Goal: Task Accomplishment & Management: Use online tool/utility

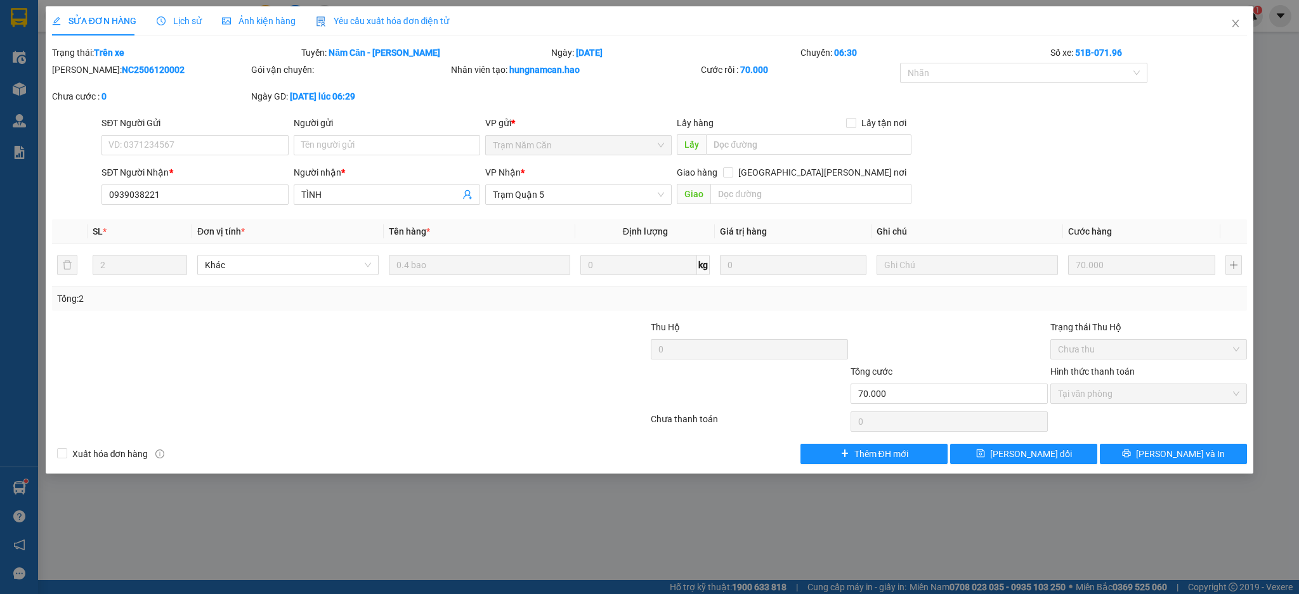
click at [1240, 25] on icon "close" at bounding box center [1236, 23] width 10 height 10
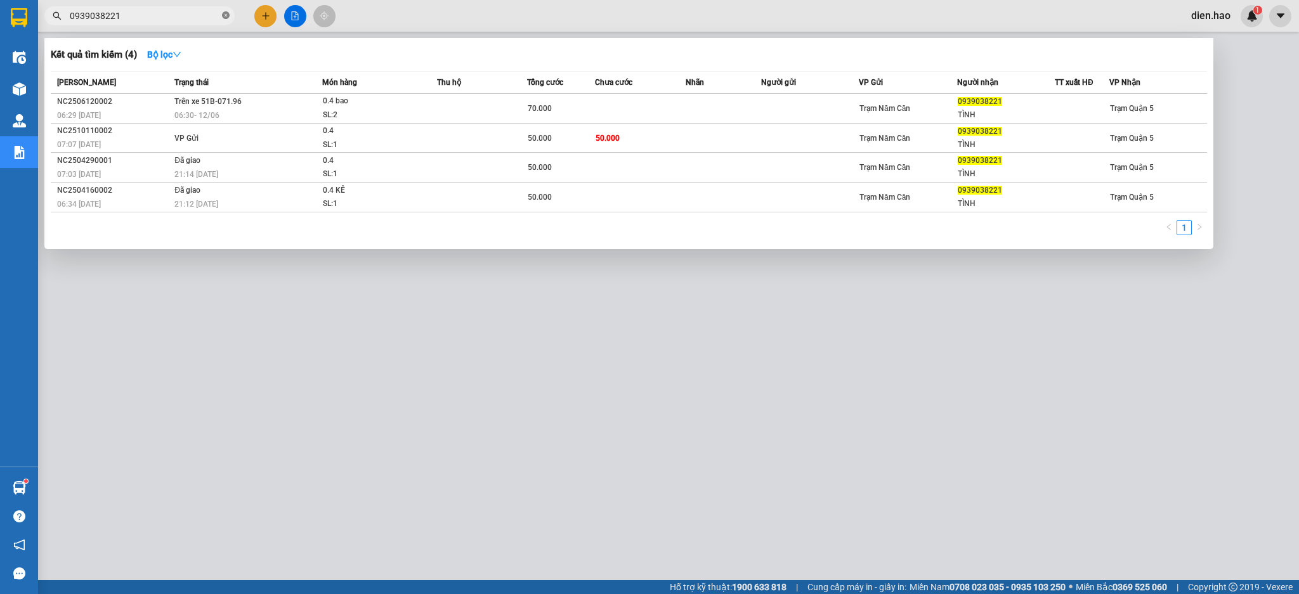
click at [224, 20] on span at bounding box center [226, 16] width 8 height 12
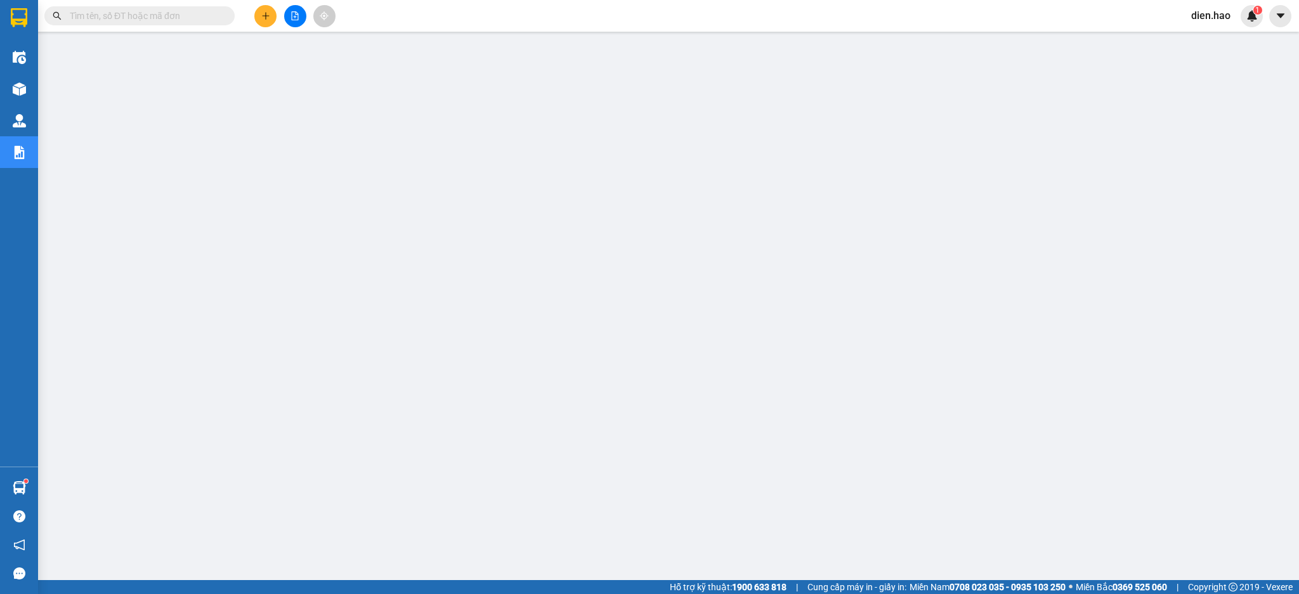
click at [199, 11] on input "text" at bounding box center [145, 16] width 150 height 14
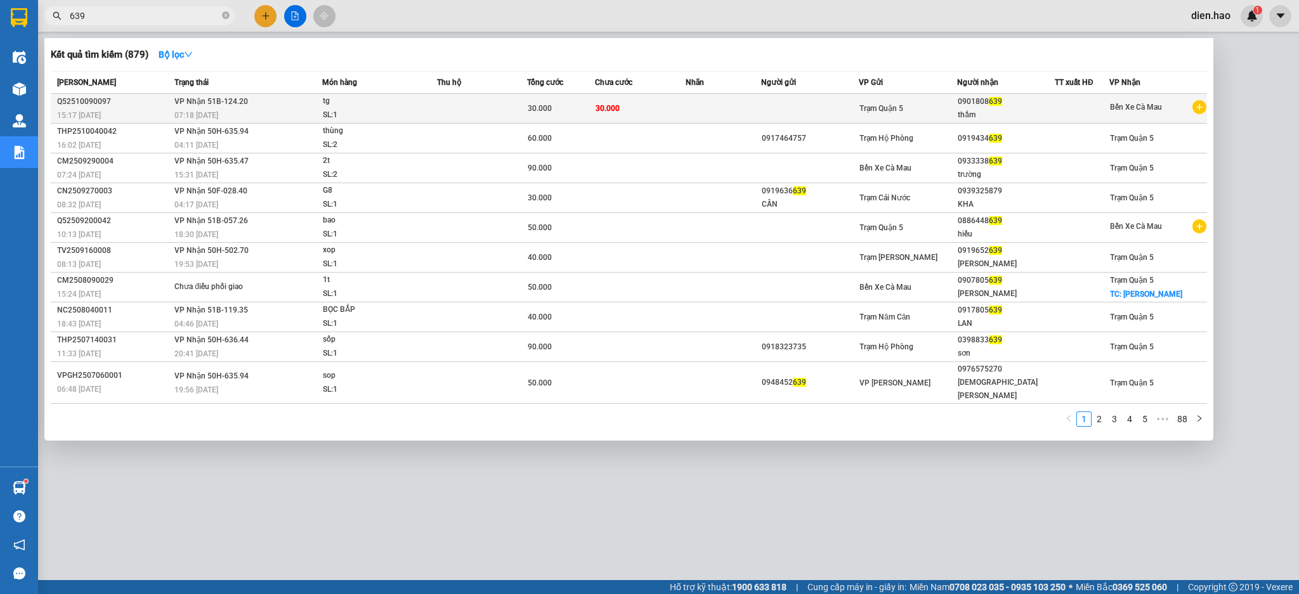
type input "639"
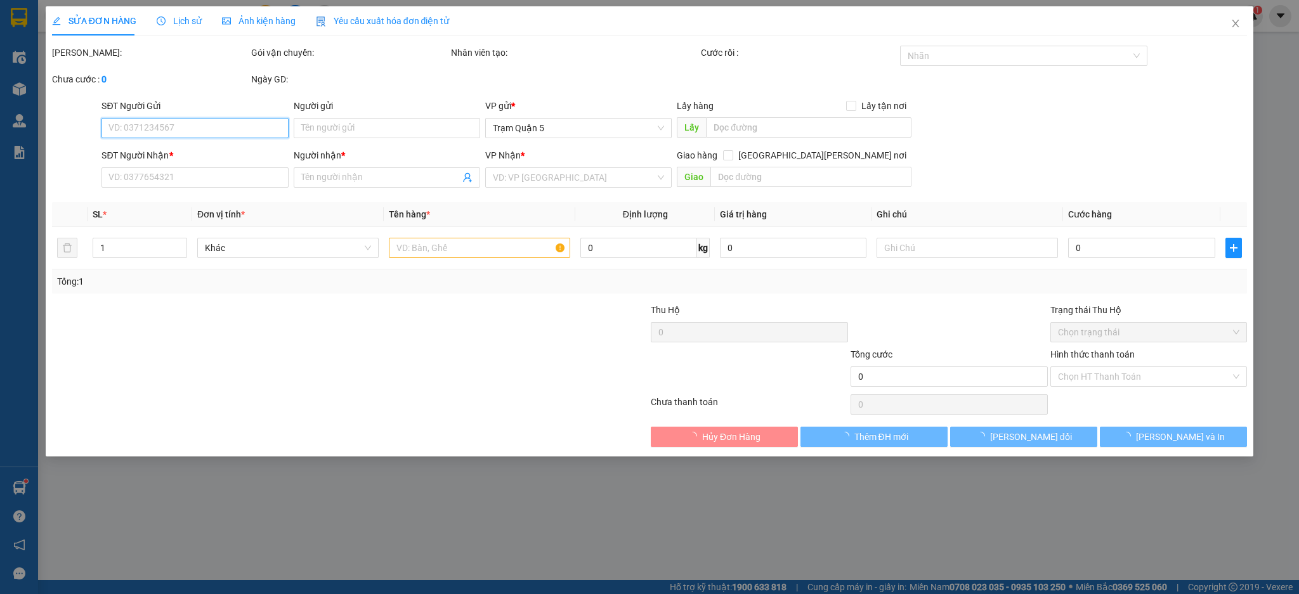
type input "0901808639"
type input "thắm"
type input "30.000"
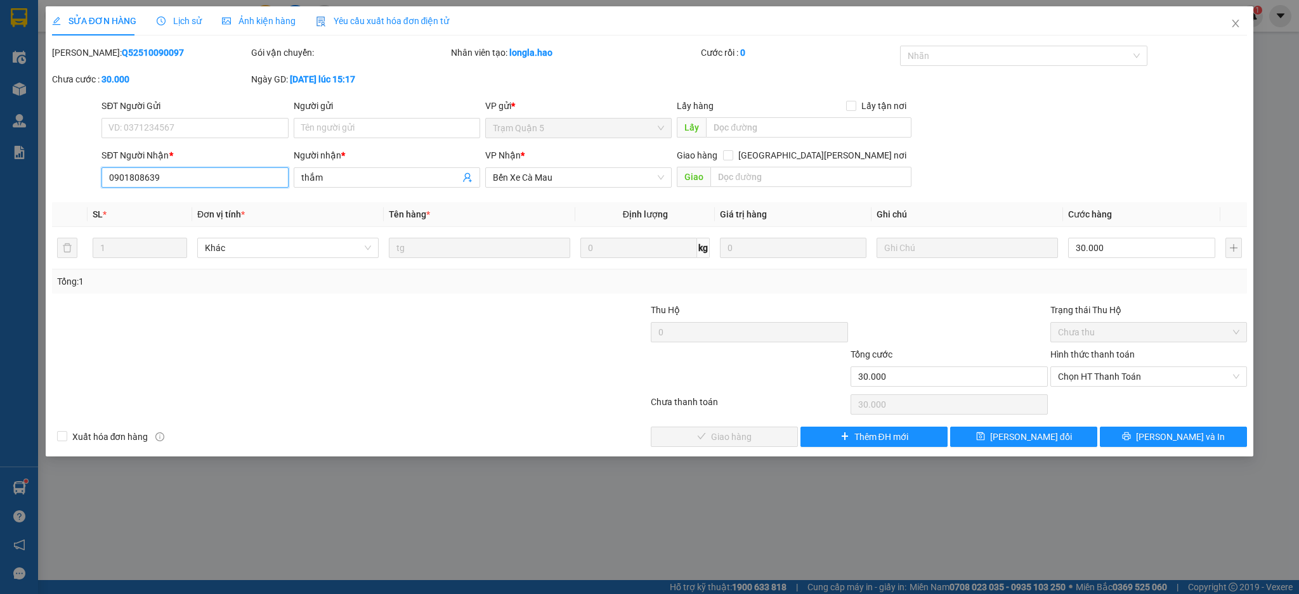
click at [143, 173] on input "0901808639" at bounding box center [194, 177] width 186 height 20
click at [144, 173] on input "0901808639" at bounding box center [194, 177] width 186 height 20
click at [1229, 28] on span "Close" at bounding box center [1236, 24] width 36 height 36
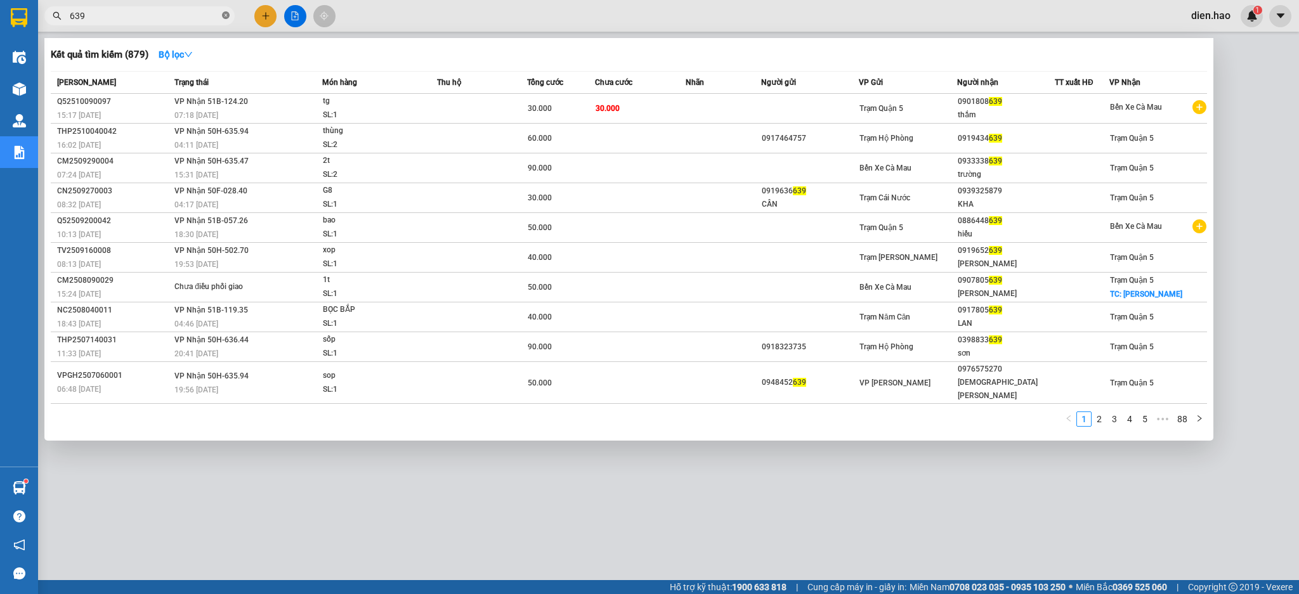
click at [228, 14] on span "639" at bounding box center [139, 15] width 190 height 19
click at [227, 15] on icon "close-circle" at bounding box center [226, 15] width 8 height 8
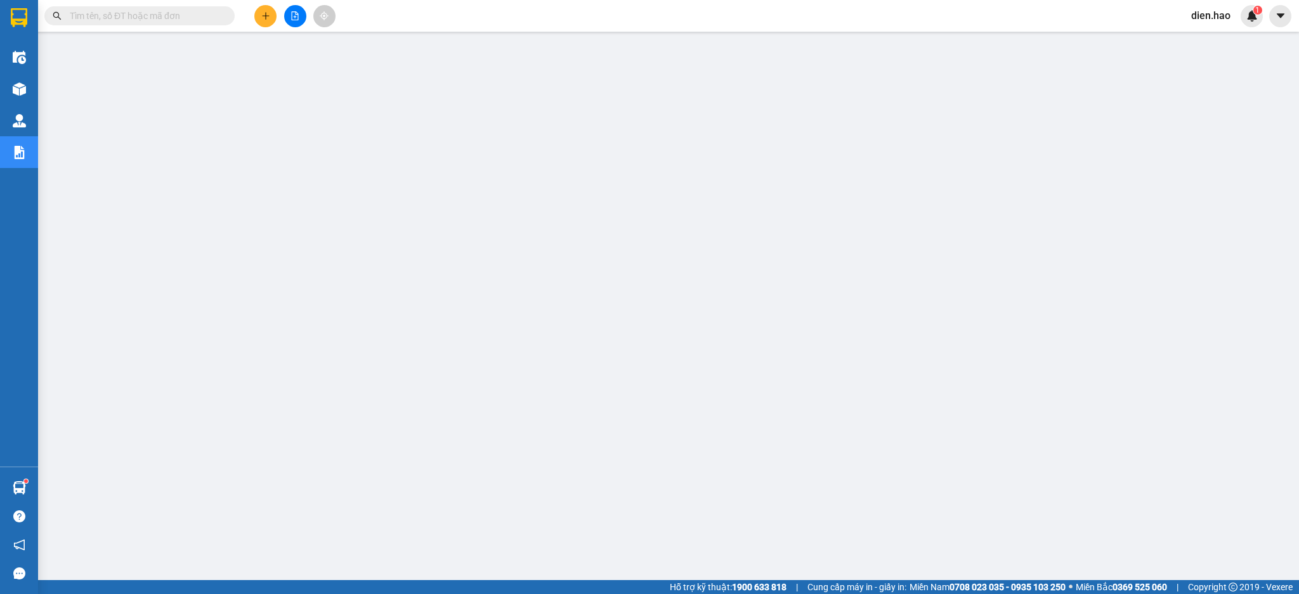
paste input "0901808639"
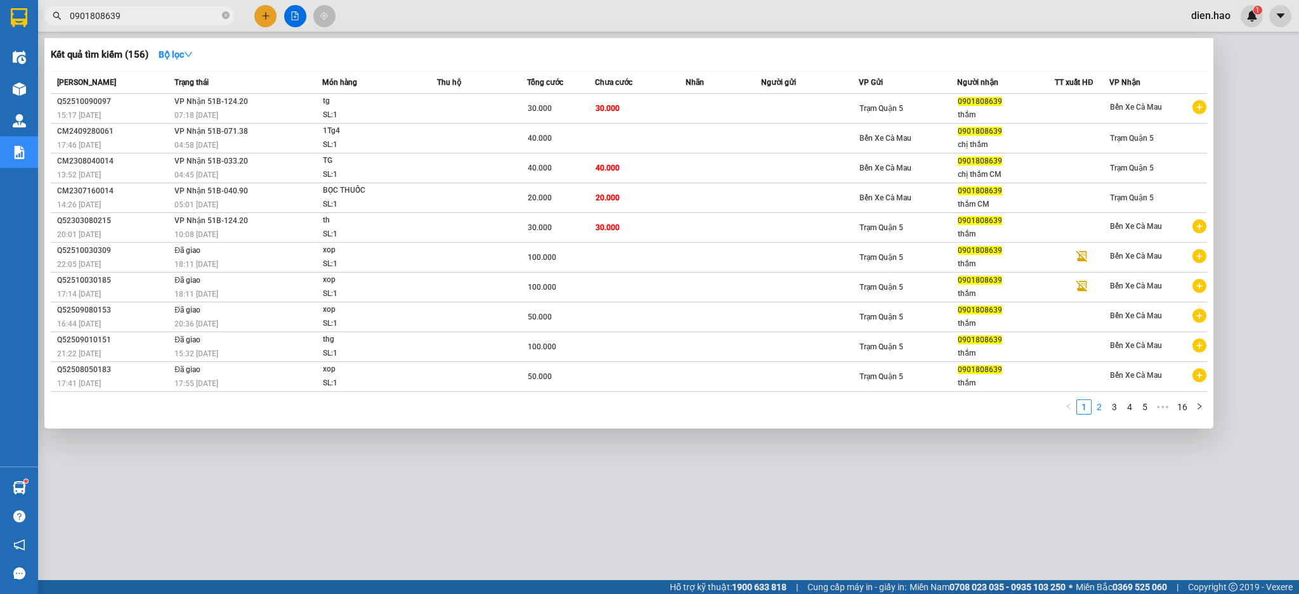
type input "0901808639"
click at [1099, 406] on link "2" at bounding box center [1099, 407] width 14 height 14
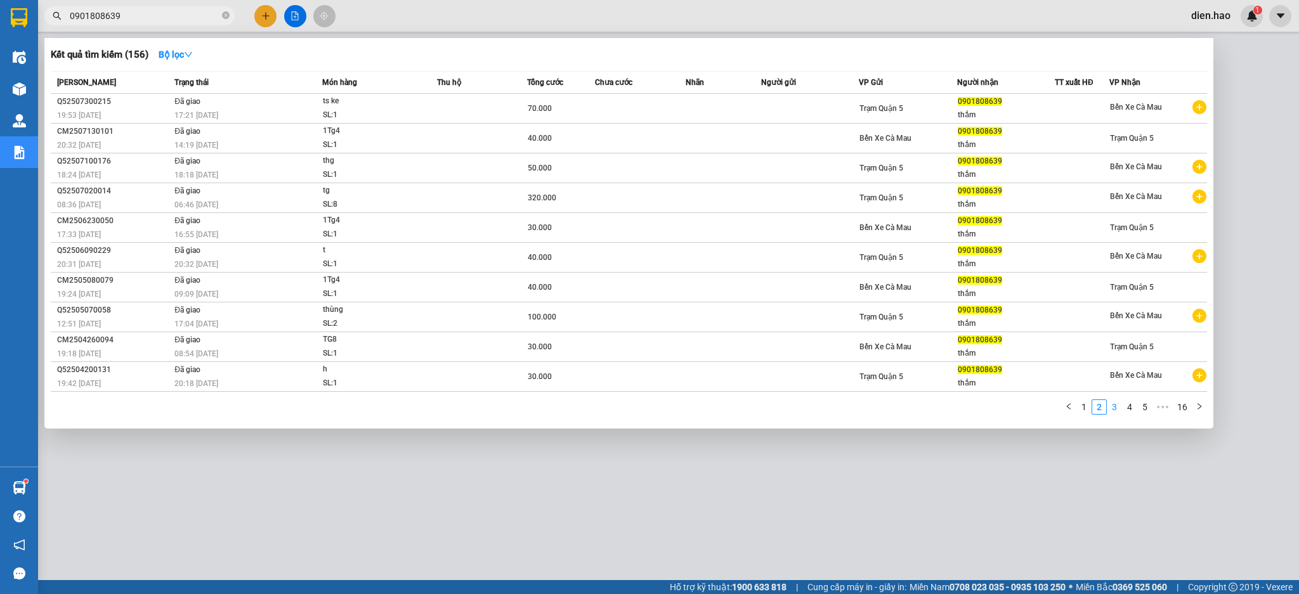
click at [1113, 405] on link "3" at bounding box center [1114, 407] width 14 height 14
click at [1122, 405] on li "4" at bounding box center [1129, 407] width 15 height 15
click at [1138, 407] on link "6" at bounding box center [1145, 407] width 14 height 14
click at [1158, 407] on span "•••" at bounding box center [1162, 407] width 20 height 15
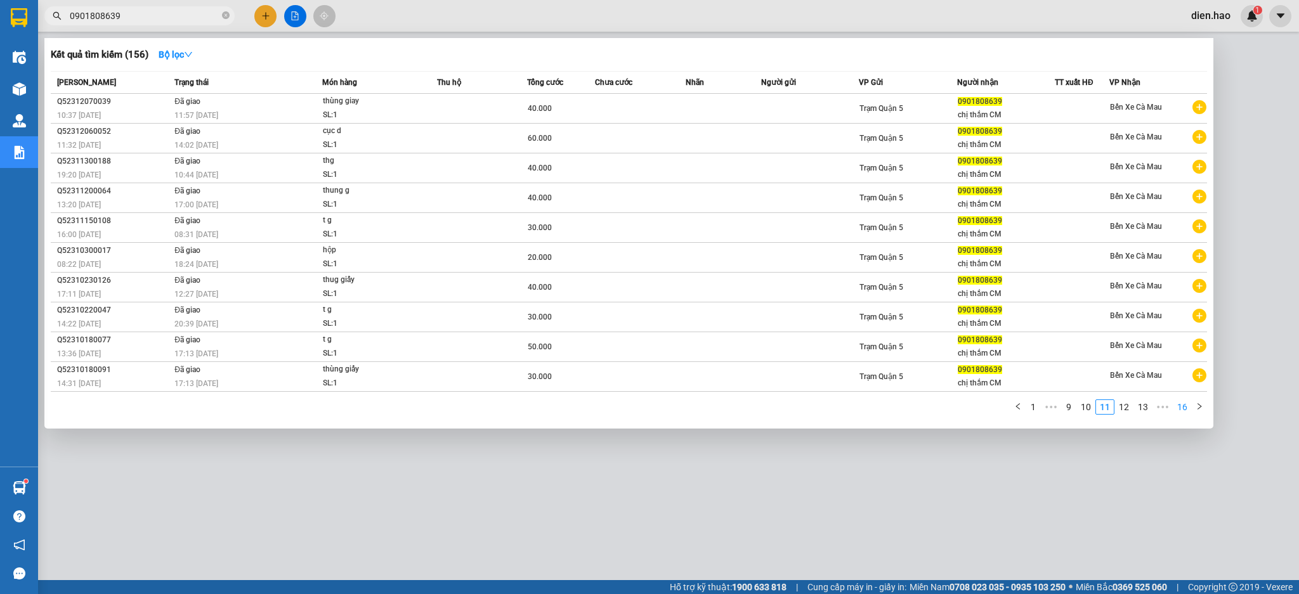
click at [1180, 409] on link "16" at bounding box center [1182, 407] width 18 height 14
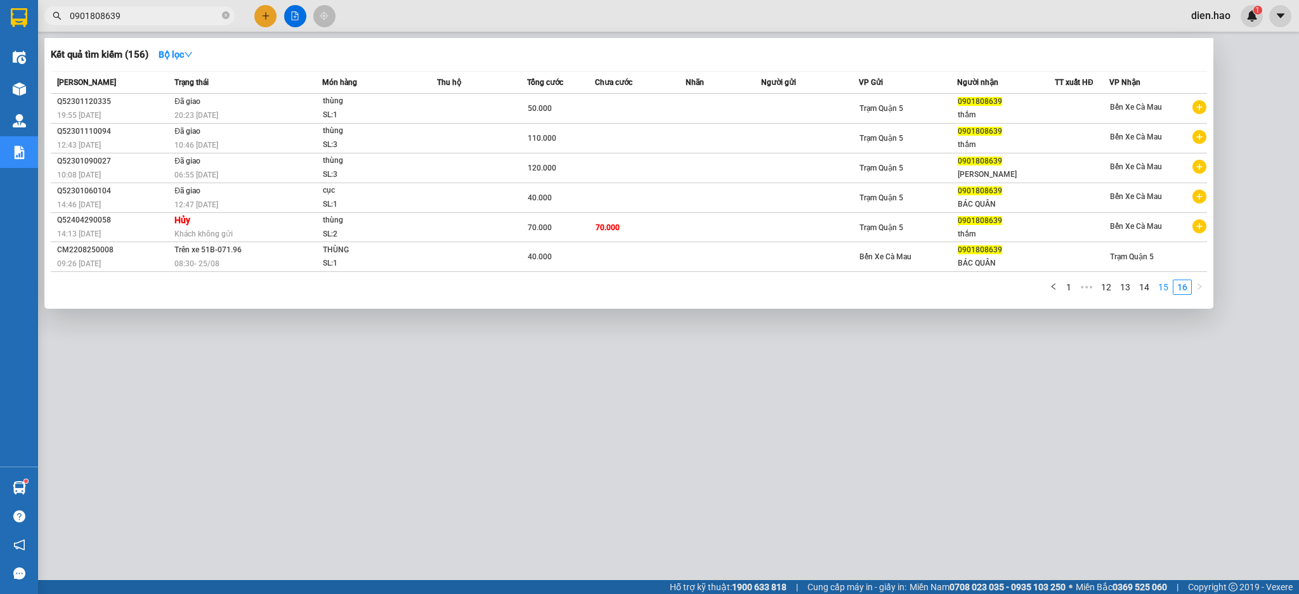
click at [1171, 289] on link "15" at bounding box center [1163, 287] width 18 height 14
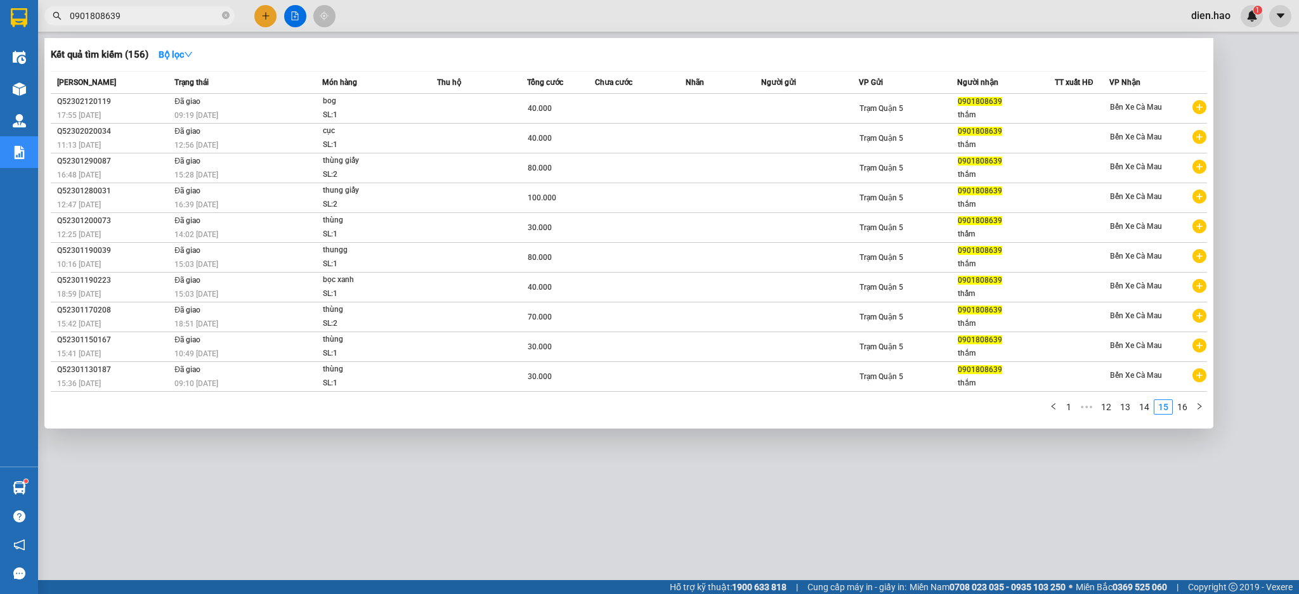
click at [767, 25] on div at bounding box center [649, 297] width 1299 height 594
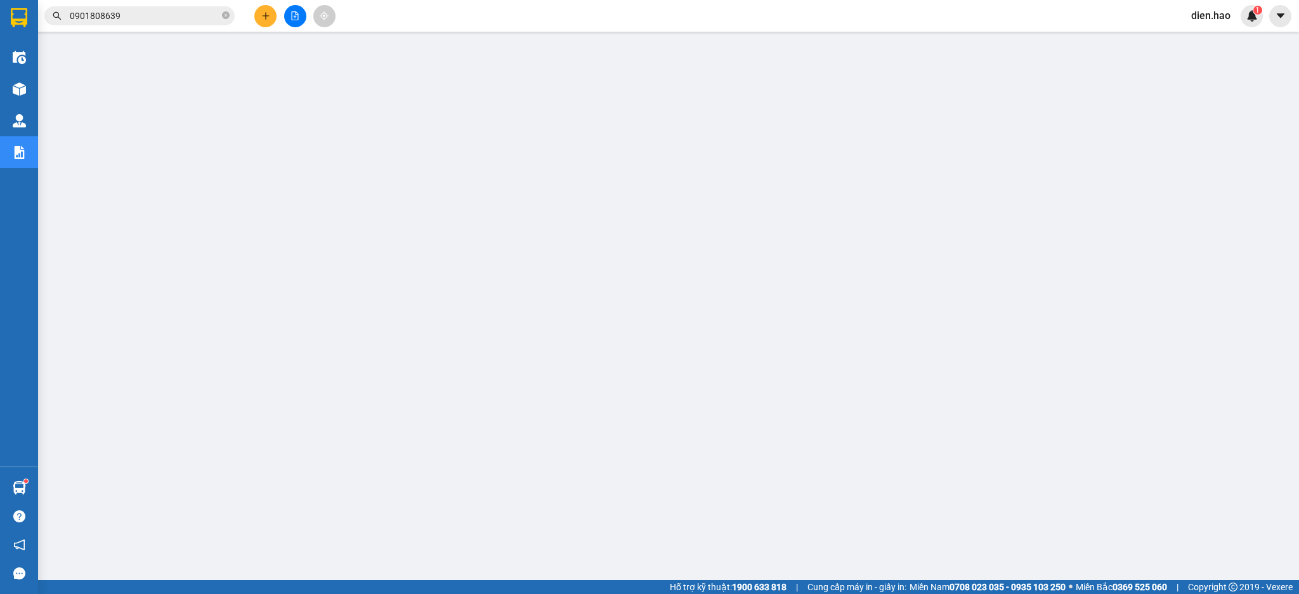
drag, startPoint x: 1195, startPoint y: 13, endPoint x: 1195, endPoint y: 23, distance: 10.1
click at [1196, 13] on span "dien.hao" at bounding box center [1211, 16] width 60 height 16
drag, startPoint x: 1208, startPoint y: 41, endPoint x: 1192, endPoint y: 35, distance: 16.5
click at [1203, 39] on span "Đăng xuất" at bounding box center [1227, 39] width 53 height 14
